Goal: Transaction & Acquisition: Purchase product/service

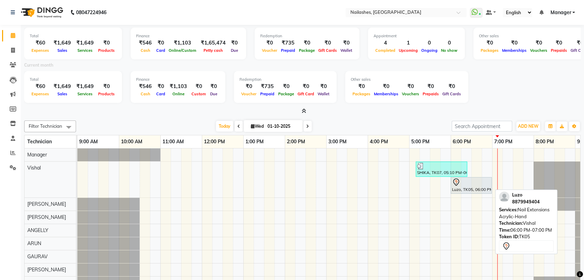
click at [489, 186] on div "Luzo, TK05, 06:00 PM-07:00 PM, Nail Extensions Acrylic-Hand" at bounding box center [471, 185] width 40 height 15
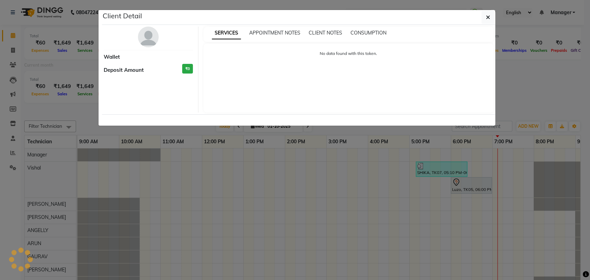
select select "7"
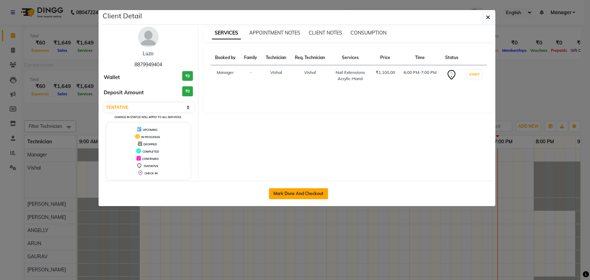
click at [312, 195] on button "Mark Done And Checkout" at bounding box center [298, 193] width 59 height 11
select select "service"
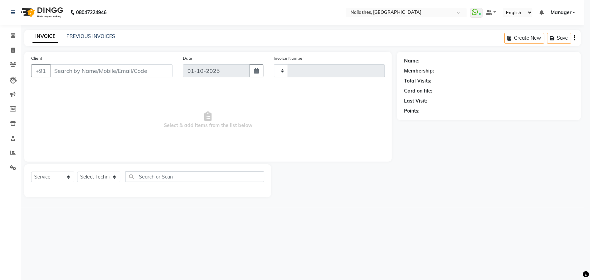
type input "0936"
select select "3667"
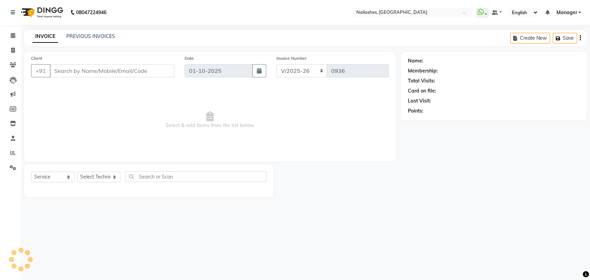
type input "88******04"
select select "17681"
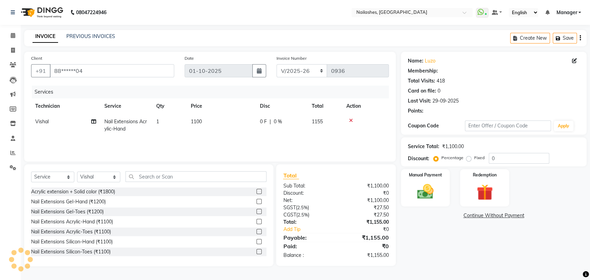
select select "1: Object"
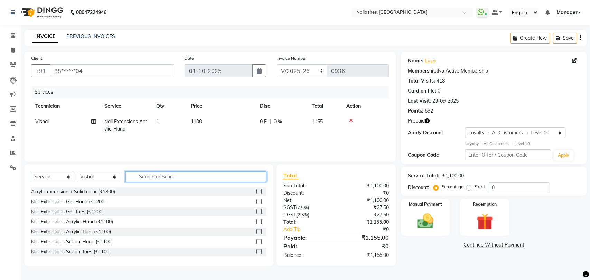
click at [183, 179] on input "text" at bounding box center [195, 176] width 141 height 11
type input "700"
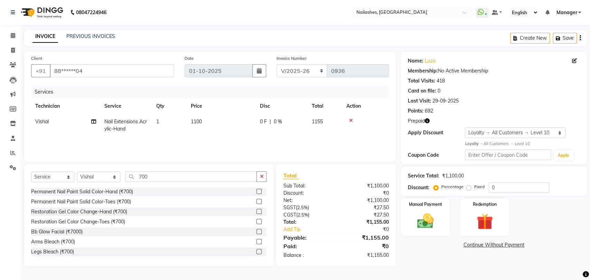
click at [256, 191] on label at bounding box center [258, 191] width 5 height 5
click at [256, 191] on input "checkbox" at bounding box center [258, 192] width 4 height 4
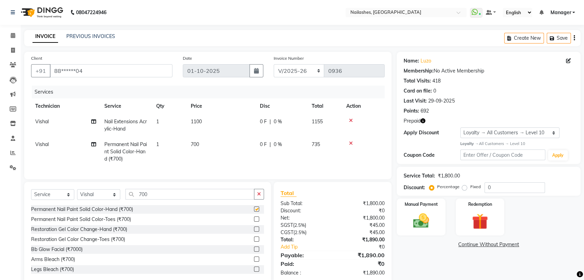
checkbox input "false"
click at [208, 198] on input "700" at bounding box center [189, 194] width 129 height 11
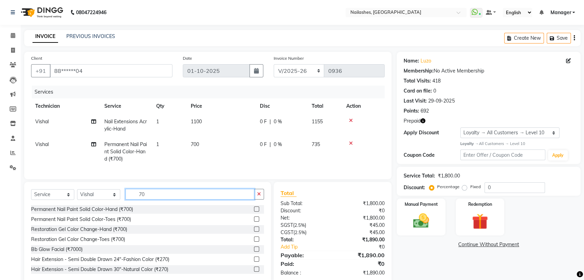
type input "7"
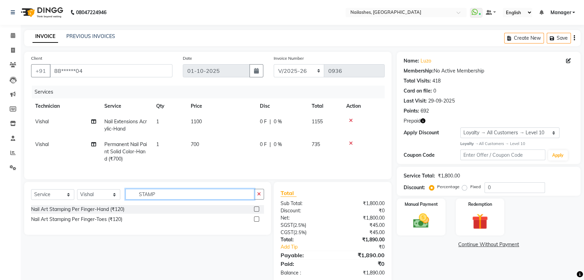
type input "STAMP"
click at [259, 214] on div at bounding box center [259, 209] width 10 height 9
click at [258, 212] on label at bounding box center [256, 209] width 5 height 5
click at [258, 212] on input "checkbox" at bounding box center [256, 209] width 4 height 4
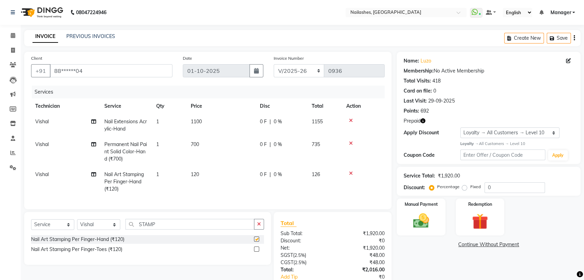
checkbox input "false"
click at [227, 176] on td "120" at bounding box center [221, 182] width 69 height 30
select select "17681"
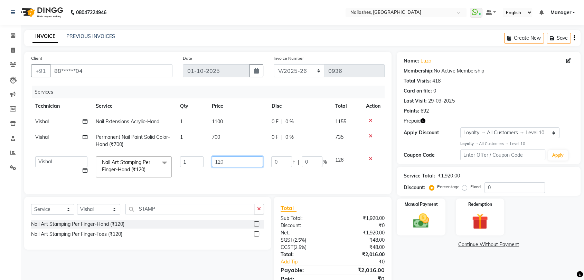
click at [237, 165] on input "120" at bounding box center [237, 162] width 51 height 11
type input "100"
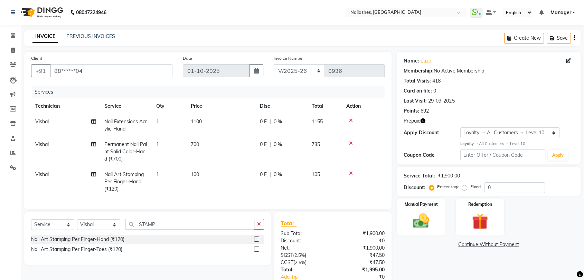
drag, startPoint x: 161, startPoint y: 182, endPoint x: 175, endPoint y: 177, distance: 14.8
click at [162, 181] on td "1" at bounding box center [169, 182] width 35 height 30
select select "17681"
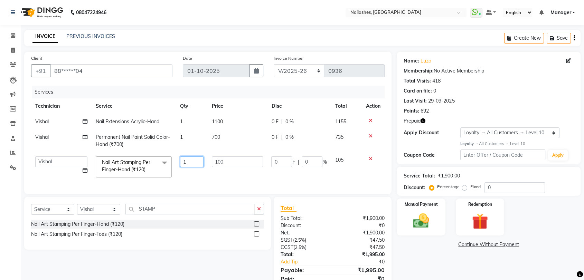
click at [197, 160] on input "1" at bounding box center [192, 162] width 24 height 11
type input "2"
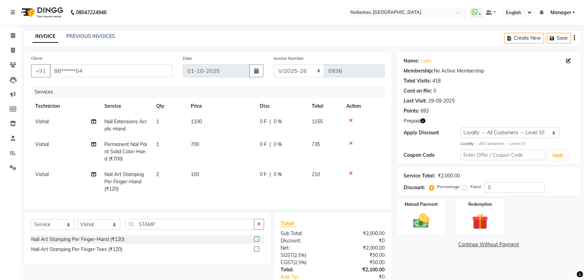
click at [184, 183] on div "Services Technician Service Qty Price Disc Total Action Vishal Nail Extensions …" at bounding box center [207, 144] width 353 height 117
click at [41, 120] on span "Vishal" at bounding box center [41, 122] width 13 height 6
select select "17681"
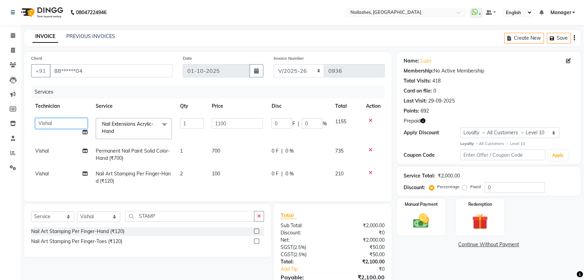
click at [44, 122] on select "[PERSON_NAME] pid [PERSON_NAME] [PERSON_NAME] Manager [PERSON_NAME] [PERSON_NAM…" at bounding box center [61, 123] width 52 height 11
select select "82227"
click at [55, 150] on td "Vishal" at bounding box center [61, 154] width 60 height 23
select select "17681"
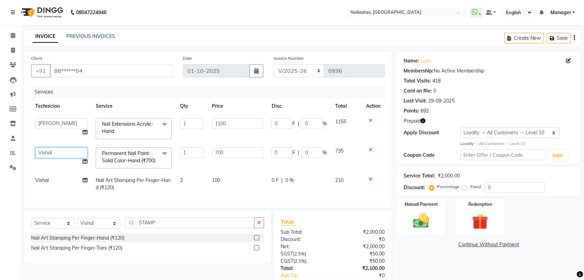
click at [55, 152] on select "[PERSON_NAME] pid [PERSON_NAME] [PERSON_NAME] Manager [PERSON_NAME] [PERSON_NAM…" at bounding box center [61, 153] width 52 height 11
select select "82227"
click at [50, 191] on td "Vishal" at bounding box center [61, 184] width 60 height 23
select select "17681"
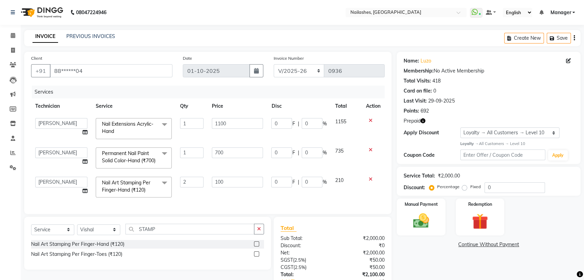
select select "82227"
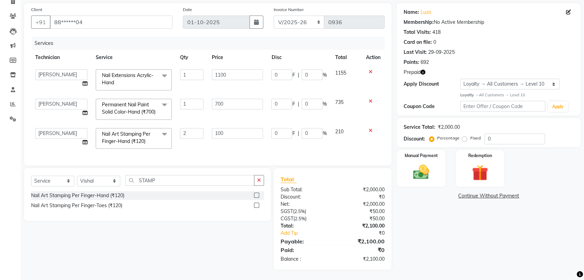
scroll to position [62, 0]
click at [495, 162] on div "Redemption" at bounding box center [480, 168] width 50 height 39
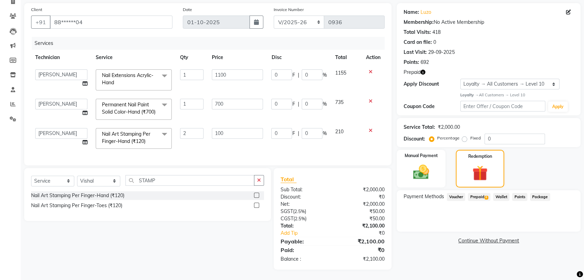
click at [479, 193] on span "Prepaid 6" at bounding box center [479, 197] width 22 height 8
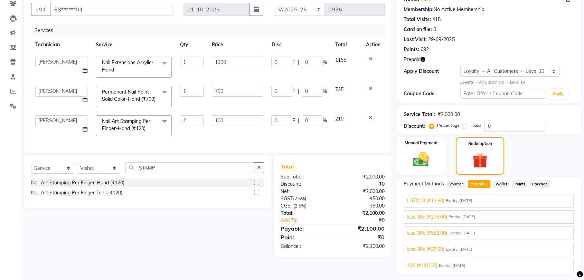
scroll to position [0, 0]
click at [550, 208] on button "Add" at bounding box center [557, 212] width 25 height 12
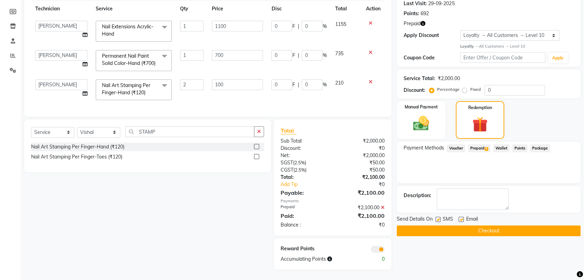
scroll to position [110, 0]
click at [533, 226] on button "Checkout" at bounding box center [489, 231] width 184 height 11
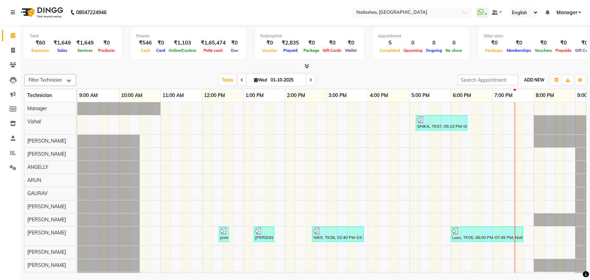
click at [541, 78] on span "ADD NEW" at bounding box center [534, 79] width 20 height 5
click at [527, 102] on link "Add Invoice" at bounding box center [518, 102] width 55 height 9
select select "3667"
select select "service"
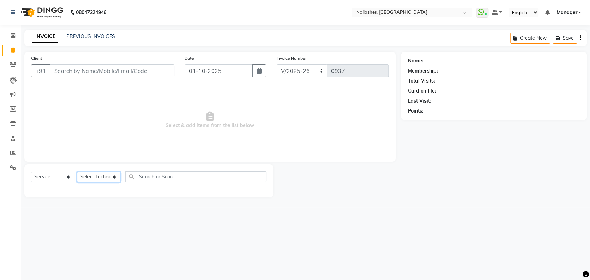
click at [111, 177] on select "Select Technician Amir anand pid ANGELLY ARUN GAURAV JOTHI Manager muskan preet…" at bounding box center [98, 177] width 43 height 11
select select "17681"
click at [77, 172] on select "Select Technician Amir anand pid ANGELLY ARUN GAURAV JOTHI Manager muskan preet…" at bounding box center [98, 177] width 43 height 11
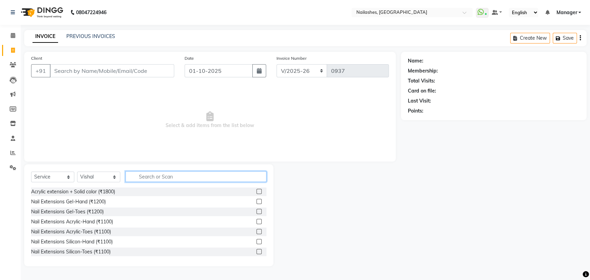
click at [154, 174] on input "text" at bounding box center [195, 176] width 141 height 11
type input "1100"
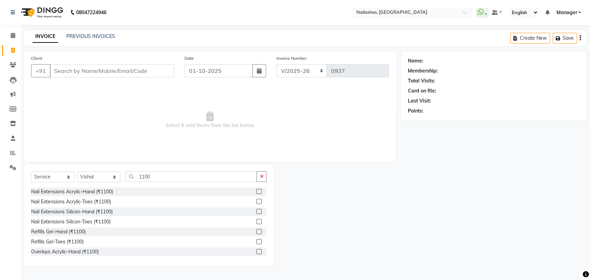
click at [256, 191] on label at bounding box center [258, 191] width 5 height 5
click at [256, 191] on input "checkbox" at bounding box center [258, 192] width 4 height 4
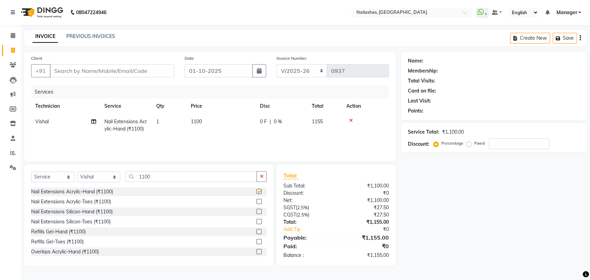
checkbox input "false"
click at [219, 178] on input "1100" at bounding box center [190, 176] width 131 height 11
type input "1"
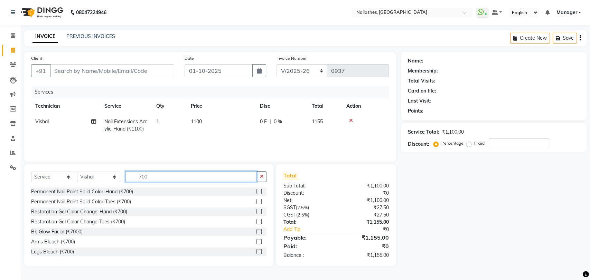
type input "700"
click at [256, 191] on label at bounding box center [258, 191] width 5 height 5
click at [256, 191] on input "checkbox" at bounding box center [258, 192] width 4 height 4
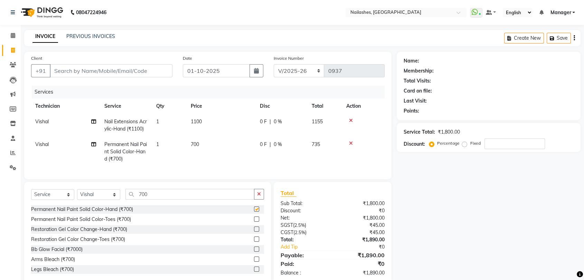
checkbox input "false"
click at [103, 73] on input "Client" at bounding box center [111, 70] width 123 height 13
click at [86, 70] on input "Client" at bounding box center [111, 70] width 123 height 13
type input "7"
type input "0"
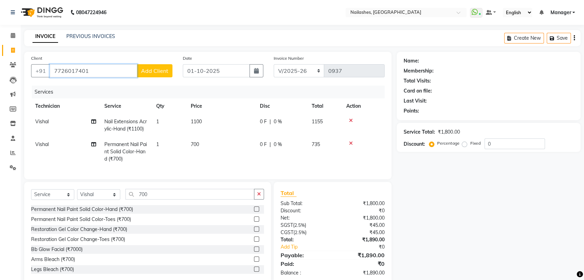
type input "7726017401"
click at [163, 68] on span "Add Client" at bounding box center [154, 70] width 27 height 7
select select "21"
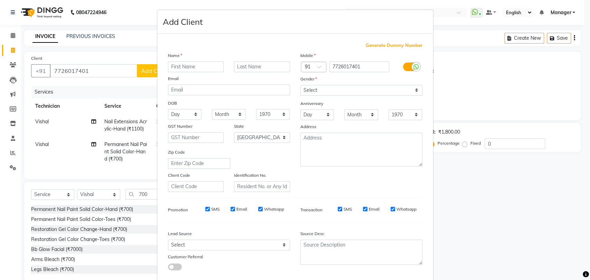
click at [179, 66] on input "text" at bounding box center [196, 67] width 56 height 11
type input "NIYATI"
click at [414, 87] on select "Select Male Female Other Prefer Not To Say" at bounding box center [361, 90] width 122 height 11
select select "female"
click at [300, 85] on select "Select Male Female Other Prefer Not To Say" at bounding box center [361, 90] width 122 height 11
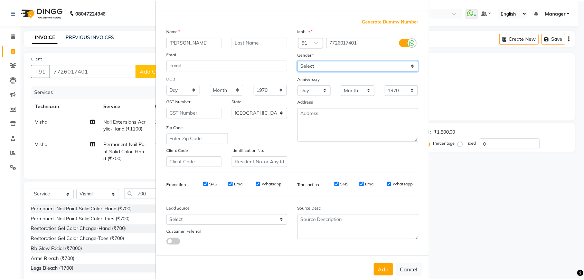
scroll to position [37, 0]
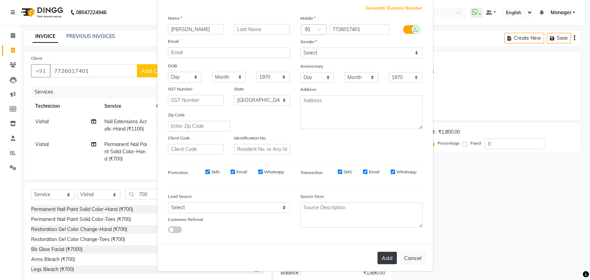
click at [384, 257] on button "Add" at bounding box center [386, 258] width 19 height 12
type input "77******01"
select select
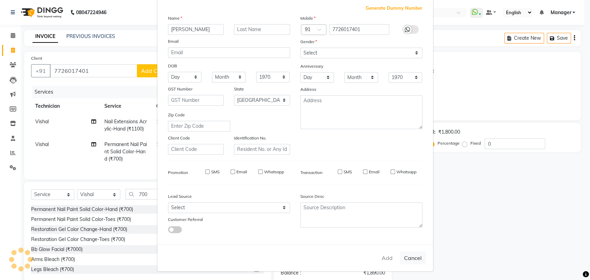
select select "null"
select select
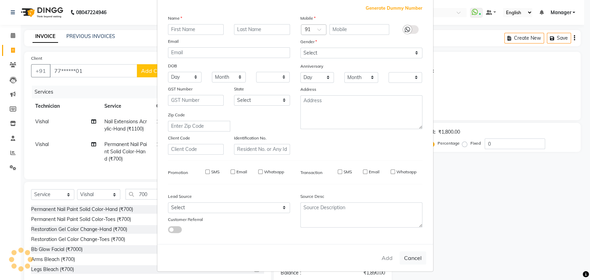
checkbox input "false"
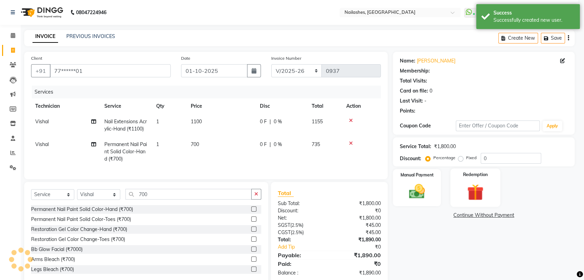
select select "1: Object"
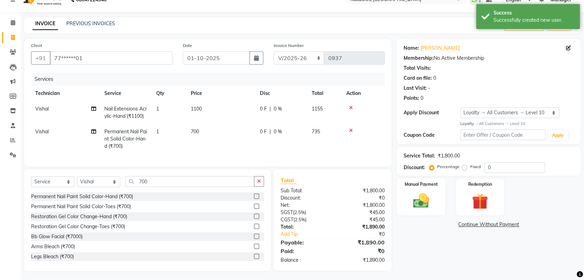
scroll to position [20, 0]
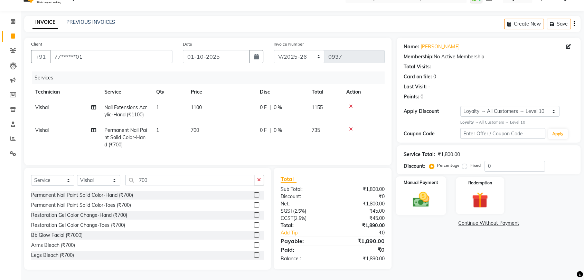
click at [420, 197] on img at bounding box center [420, 199] width 27 height 19
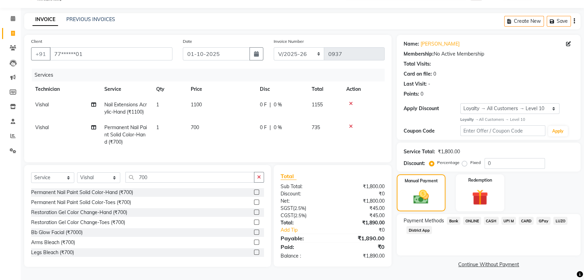
click at [492, 217] on span "CASH" at bounding box center [491, 221] width 15 height 8
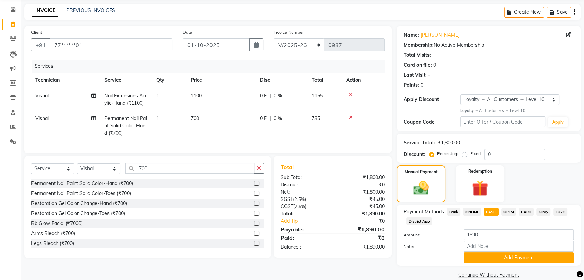
scroll to position [36, 0]
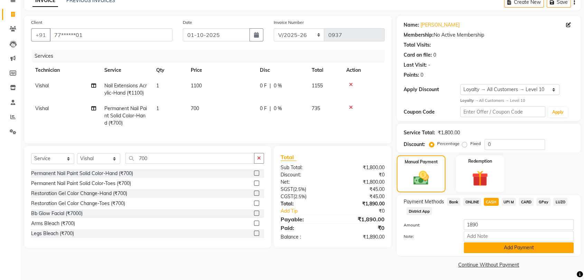
click at [498, 245] on button "Add Payment" at bounding box center [519, 248] width 110 height 11
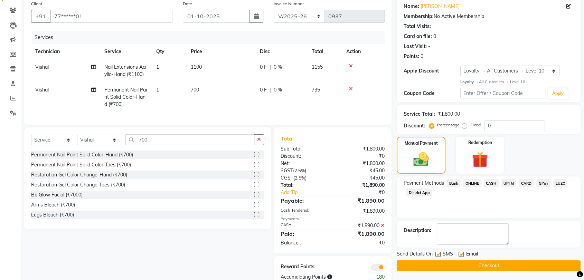
scroll to position [78, 0]
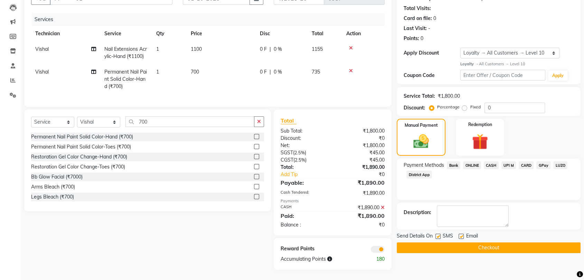
click at [490, 243] on button "Checkout" at bounding box center [489, 248] width 184 height 11
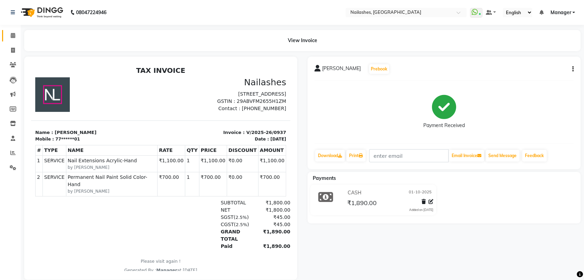
click at [13, 35] on icon at bounding box center [13, 35] width 4 height 5
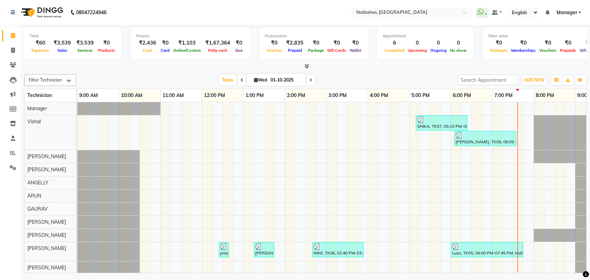
click at [303, 64] on span at bounding box center [305, 66] width 7 height 7
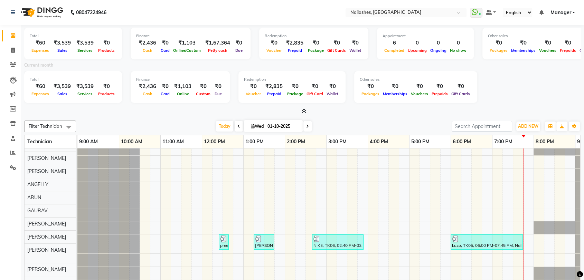
scroll to position [59, 0]
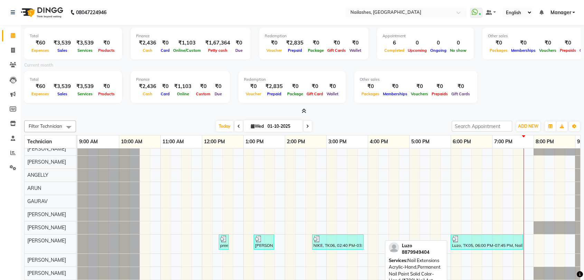
click at [482, 239] on div "Luzo, TK05, 06:00 PM-07:45 PM, Nail Extensions Acrylic-Hand,Permanent Nail Pain…" at bounding box center [486, 242] width 71 height 13
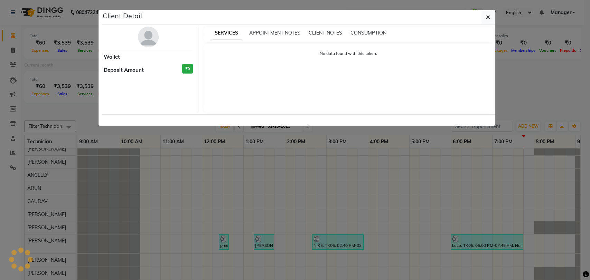
select select "3"
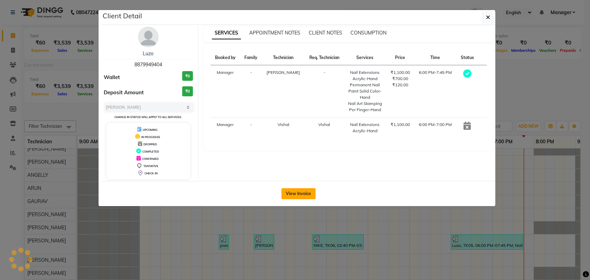
click at [300, 191] on button "View Invoice" at bounding box center [298, 193] width 34 height 11
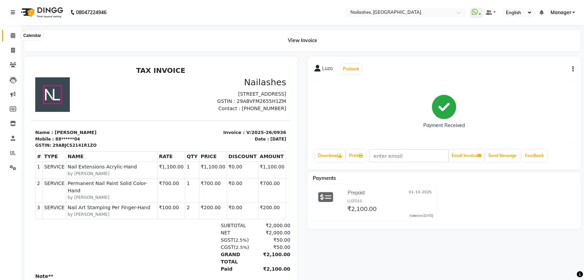
drag, startPoint x: 12, startPoint y: 35, endPoint x: 30, endPoint y: 39, distance: 18.5
click at [12, 35] on icon at bounding box center [13, 35] width 4 height 5
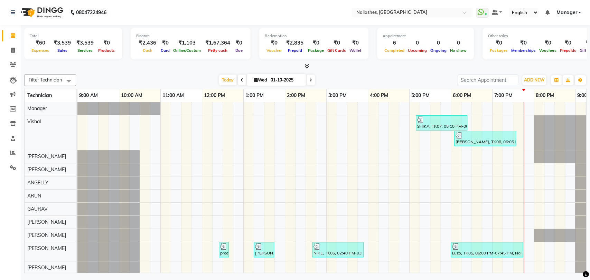
click at [307, 66] on icon at bounding box center [306, 66] width 4 height 5
